Goal: Task Accomplishment & Management: Complete application form

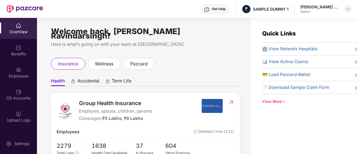
click at [346, 7] on img at bounding box center [348, 9] width 4 height 4
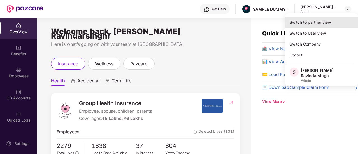
click at [314, 18] on div "Switch to partner view" at bounding box center [321, 22] width 73 height 11
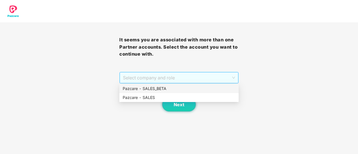
click at [187, 78] on span "Select company and role" at bounding box center [179, 78] width 112 height 11
click at [164, 94] on div "Pazcare - SALES" at bounding box center [178, 97] width 119 height 9
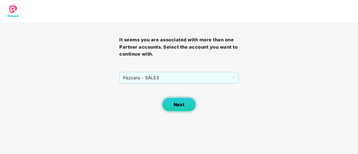
click at [178, 108] on button "Next" at bounding box center [179, 105] width 34 height 14
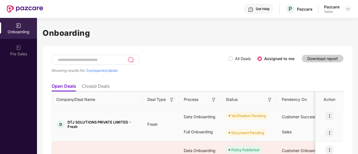
click at [330, 133] on img at bounding box center [330, 133] width 8 height 8
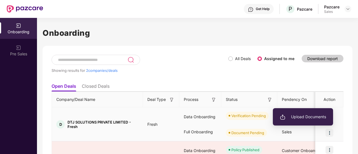
click at [304, 122] on li "Upload Documents" at bounding box center [303, 117] width 60 height 12
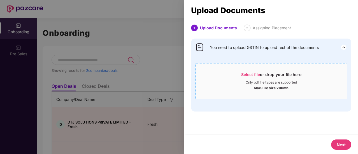
click at [266, 77] on div "Select file or drop your file here" at bounding box center [271, 76] width 60 height 8
click at [244, 84] on div "Only pdf file types are supported" at bounding box center [271, 82] width 151 height 4
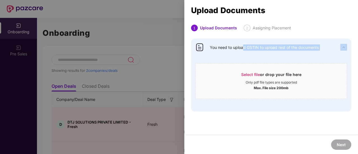
drag, startPoint x: 273, startPoint y: 57, endPoint x: 242, endPoint y: 48, distance: 32.1
click at [242, 48] on div "You need to upload GSTIN to upload rest of the documents Select file or drop yo…" at bounding box center [271, 75] width 160 height 73
click at [242, 48] on span "You need to upload GSTIN to upload rest of the documents" at bounding box center [264, 48] width 109 height 6
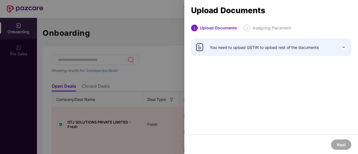
click at [244, 48] on span "You need to upload GSTIN to upload rest of the documents" at bounding box center [264, 48] width 109 height 6
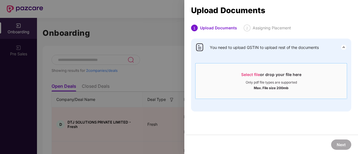
click at [261, 79] on div "Select file or drop your file here" at bounding box center [271, 76] width 60 height 8
click at [133, 40] on div at bounding box center [179, 77] width 358 height 154
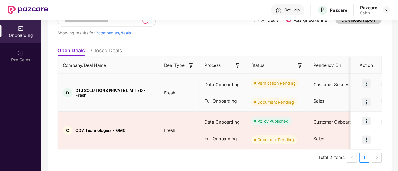
scroll to position [41, 0]
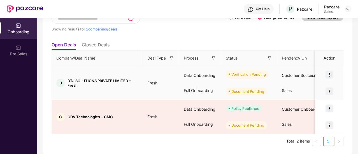
click at [233, 71] on div "Showing results for 2 companies/deals All Deals Assigned to me Download report …" at bounding box center [198, 79] width 310 height 151
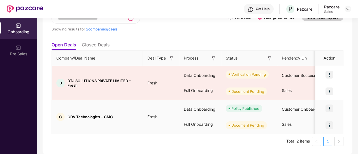
click at [328, 125] on img at bounding box center [330, 126] width 8 height 8
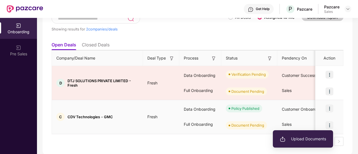
click at [294, 137] on span "Upload Documents" at bounding box center [303, 139] width 46 height 6
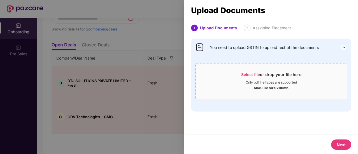
click at [263, 82] on div "Only pdf file types are supported" at bounding box center [271, 82] width 51 height 4
click at [256, 73] on span "Select file" at bounding box center [250, 74] width 19 height 5
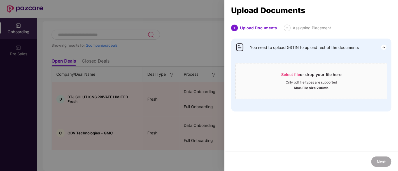
scroll to position [24, 0]
drag, startPoint x: 345, startPoint y: 0, endPoint x: 272, endPoint y: 119, distance: 139.4
click at [272, 119] on div "1 Upload Documents 2 Assigning Placement You need to upload GSTIN to upload res…" at bounding box center [311, 89] width 174 height 128
click at [319, 83] on div "Only pdf file types are supported" at bounding box center [311, 82] width 51 height 4
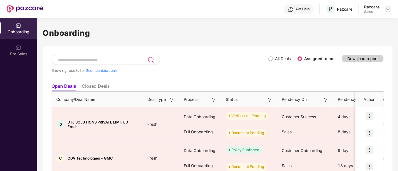
click at [389, 9] on img at bounding box center [388, 9] width 4 height 4
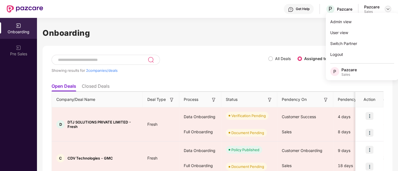
click at [389, 9] on img at bounding box center [388, 9] width 4 height 4
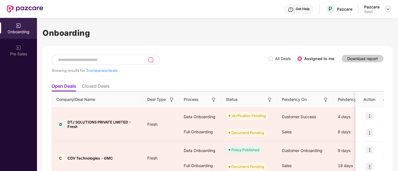
click at [388, 9] on img at bounding box center [388, 9] width 4 height 4
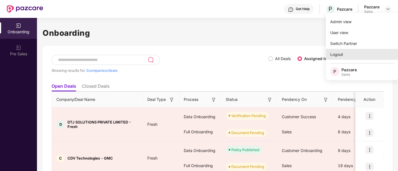
click at [330, 51] on div "Logout" at bounding box center [362, 54] width 73 height 11
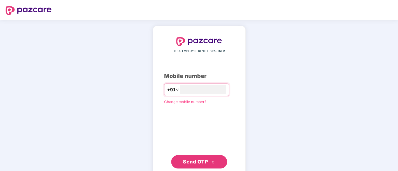
type input "**********"
click at [195, 163] on span "Send OTP" at bounding box center [195, 162] width 25 height 6
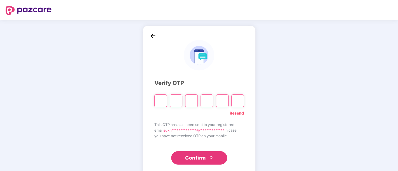
type input "*"
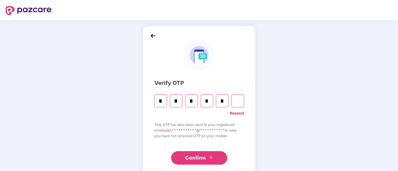
type input "*"
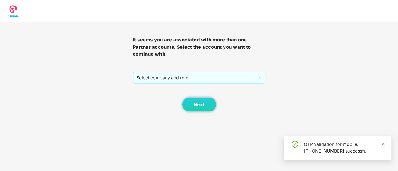
click at [171, 82] on span "Select company and role" at bounding box center [199, 78] width 126 height 11
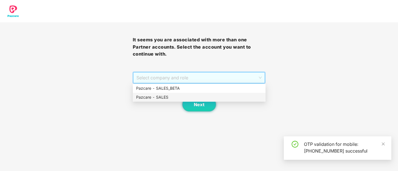
click at [174, 99] on div "Pazcare - SALES" at bounding box center [199, 97] width 126 height 6
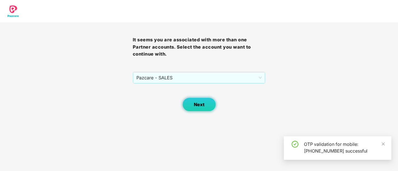
click at [198, 103] on span "Next" at bounding box center [199, 104] width 11 height 5
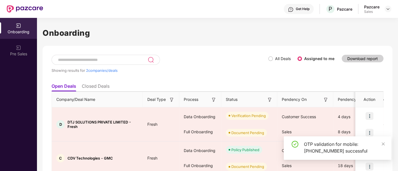
click at [385, 12] on div "Pazcare Sales" at bounding box center [377, 9] width 27 height 10
click at [386, 9] on img at bounding box center [388, 9] width 4 height 4
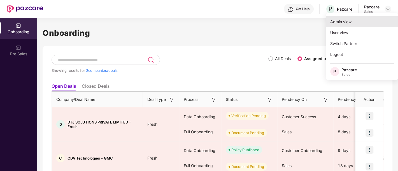
click at [351, 22] on div "Admin view" at bounding box center [362, 21] width 73 height 11
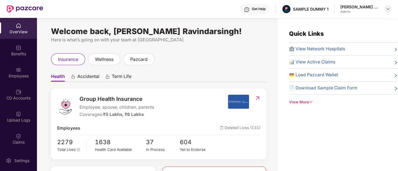
click at [385, 9] on div at bounding box center [388, 9] width 7 height 7
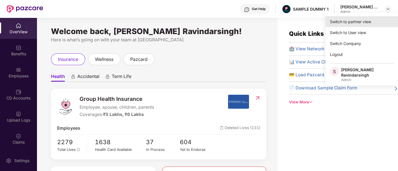
click at [345, 23] on div "Switch to partner view" at bounding box center [362, 21] width 73 height 11
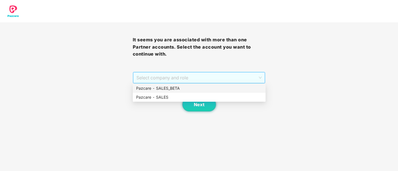
click at [194, 78] on span "Select company and role" at bounding box center [199, 78] width 126 height 11
click at [187, 94] on div "Pazcare - SALES" at bounding box center [199, 97] width 133 height 9
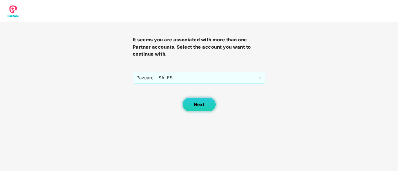
click at [192, 101] on button "Next" at bounding box center [199, 105] width 34 height 14
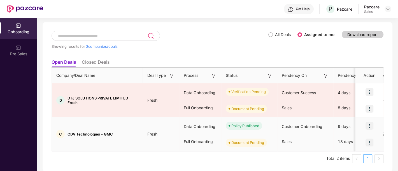
click at [370, 141] on img at bounding box center [370, 143] width 8 height 8
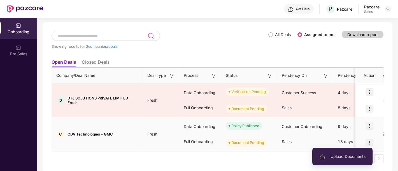
click at [341, 158] on span "Upload Documents" at bounding box center [342, 157] width 46 height 6
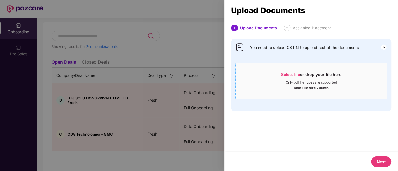
click at [286, 84] on div "Only pdf file types are supported" at bounding box center [311, 82] width 51 height 4
click at [334, 73] on div "Select file or drop your file here" at bounding box center [311, 76] width 60 height 8
click at [319, 42] on div "You need to upload GSTIN to upload rest of the documents Select file or drop yo…" at bounding box center [311, 75] width 160 height 73
click at [327, 48] on span "You need to upload GSTIN to upload rest of the documents" at bounding box center [304, 48] width 109 height 6
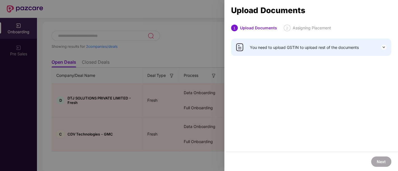
click at [341, 45] on span "You need to upload GSTIN to upload rest of the documents" at bounding box center [304, 48] width 109 height 6
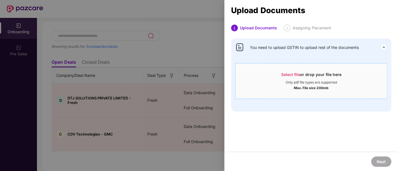
click at [351, 74] on div "Select file or drop your file here" at bounding box center [311, 76] width 151 height 8
click at [307, 47] on span "You need to upload GSTIN to upload rest of the documents" at bounding box center [304, 48] width 109 height 6
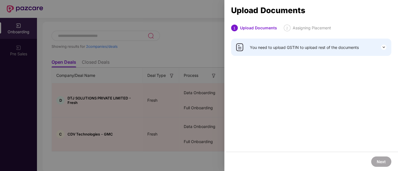
click at [309, 52] on div "You need to upload GSTIN to upload rest of the documents" at bounding box center [311, 47] width 160 height 17
click at [318, 46] on span "You need to upload GSTIN to upload rest of the documents" at bounding box center [304, 48] width 109 height 6
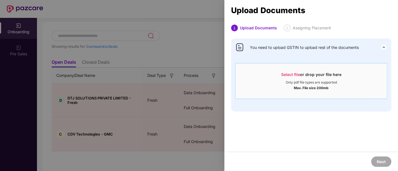
click at [317, 84] on div "Only pdf file types are supported" at bounding box center [311, 82] width 51 height 4
drag, startPoint x: 293, startPoint y: 41, endPoint x: 306, endPoint y: 48, distance: 15.3
click at [306, 48] on div "You need to upload GSTIN to upload rest of the documents Select file or drop yo…" at bounding box center [311, 75] width 160 height 73
click at [306, 48] on span "You need to upload GSTIN to upload rest of the documents" at bounding box center [304, 48] width 109 height 6
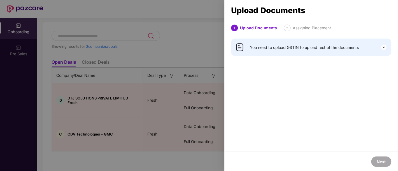
click at [372, 157] on div "Next" at bounding box center [381, 162] width 20 height 10
click at [126, 87] on div at bounding box center [199, 85] width 398 height 171
click at [109, 61] on div at bounding box center [199, 85] width 398 height 171
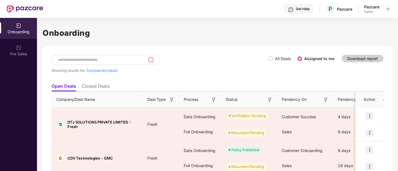
click at [275, 59] on span "All Deals" at bounding box center [283, 59] width 20 height 6
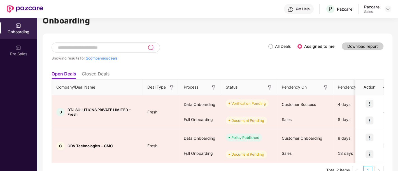
scroll to position [24, 0]
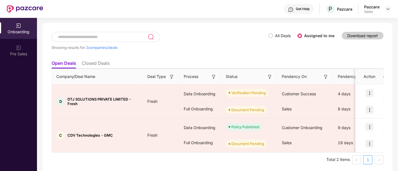
click at [357, 88] on div "Open Deals Closed Deals Company/Deal Name Deal Type Process Status Pendency On …" at bounding box center [218, 111] width 332 height 107
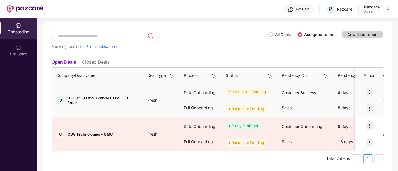
click at [370, 107] on img at bounding box center [370, 109] width 8 height 8
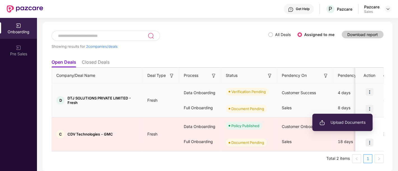
click at [348, 116] on ul "Upload Documents" at bounding box center [342, 122] width 60 height 17
click at [347, 120] on span "Upload Documents" at bounding box center [342, 123] width 46 height 6
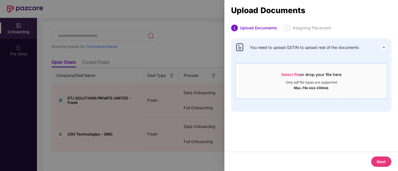
click at [281, 76] on span "Select file" at bounding box center [290, 74] width 19 height 5
click at [324, 101] on div "You need to upload GSTIN to upload rest of the documents Select file or drop yo…" at bounding box center [311, 75] width 160 height 73
click at [208, 54] on div at bounding box center [199, 85] width 398 height 171
